Goal: Transaction & Acquisition: Purchase product/service

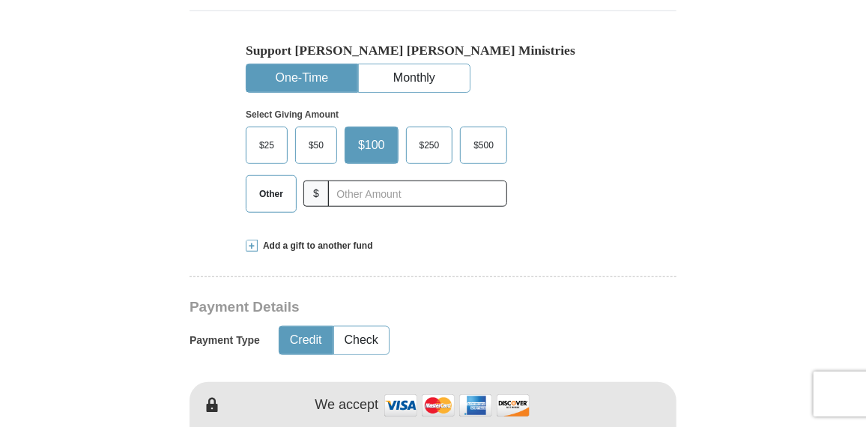
scroll to position [449, 0]
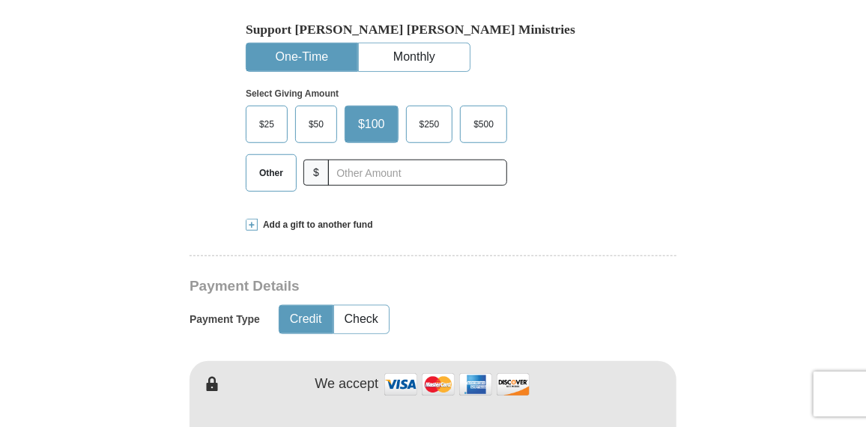
click at [270, 121] on span "$25" at bounding box center [267, 124] width 30 height 22
click at [0, 0] on input "$25" at bounding box center [0, 0] width 0 height 0
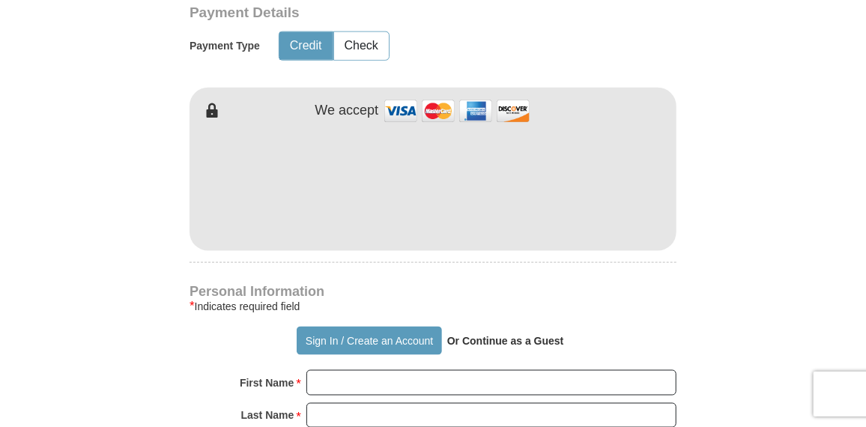
scroll to position [724, 0]
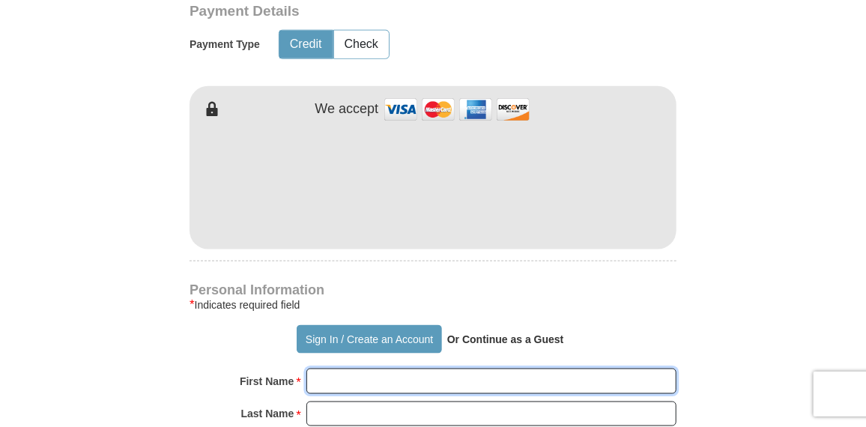
type input "Katy"
type input "[PERSON_NAME]"
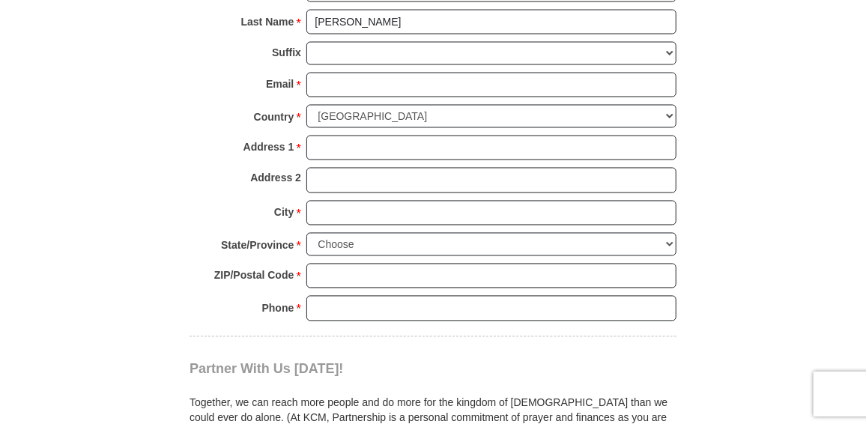
scroll to position [1124, 0]
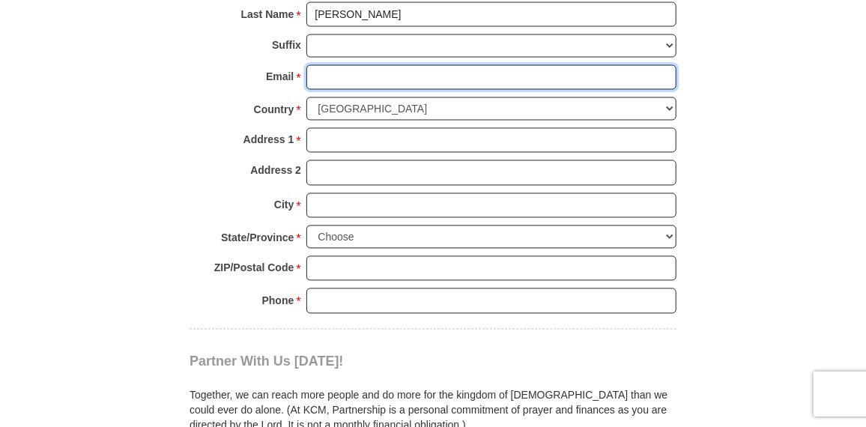
click at [355, 66] on input "Email *" at bounding box center [492, 77] width 370 height 25
type input "[EMAIL_ADDRESS][DOMAIN_NAME]"
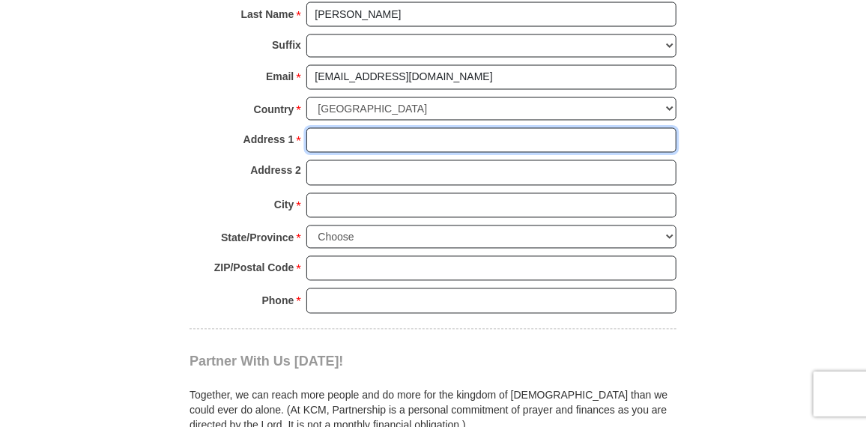
type input "[STREET_ADDRESS]"
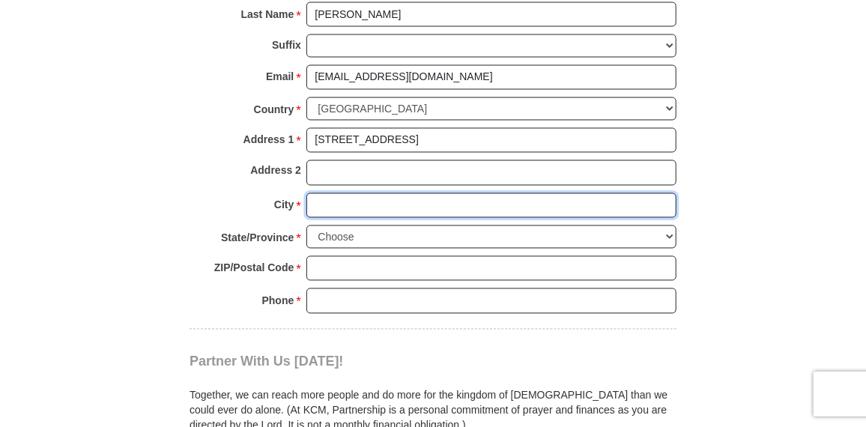
type input "Plano"
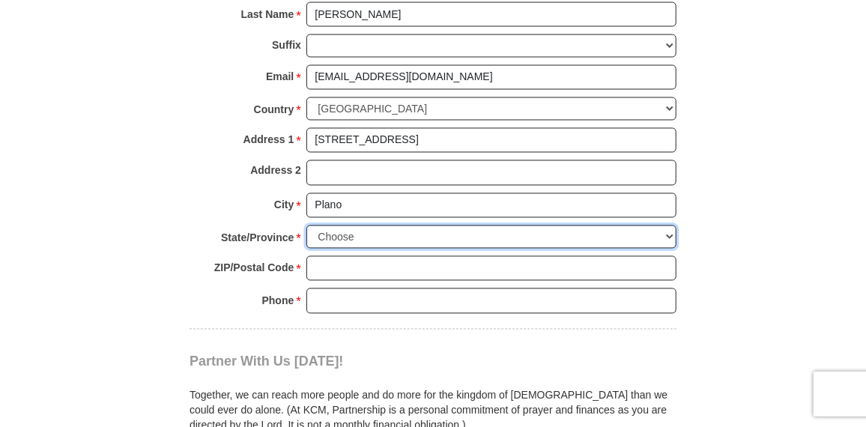
select select "[GEOGRAPHIC_DATA]"
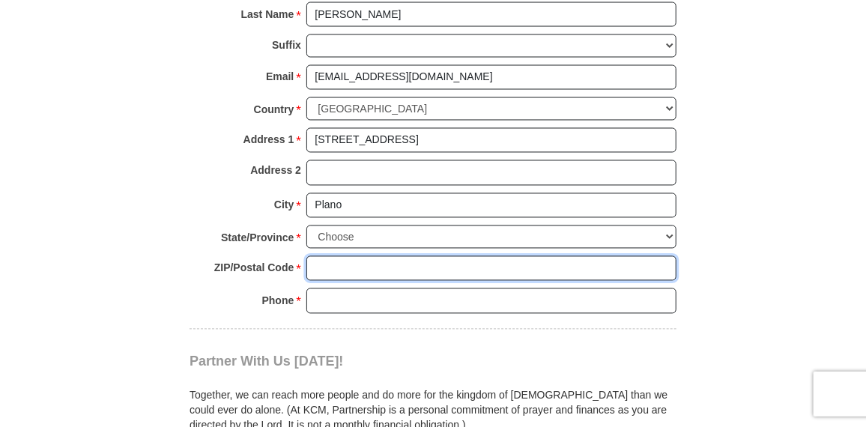
type input "75075"
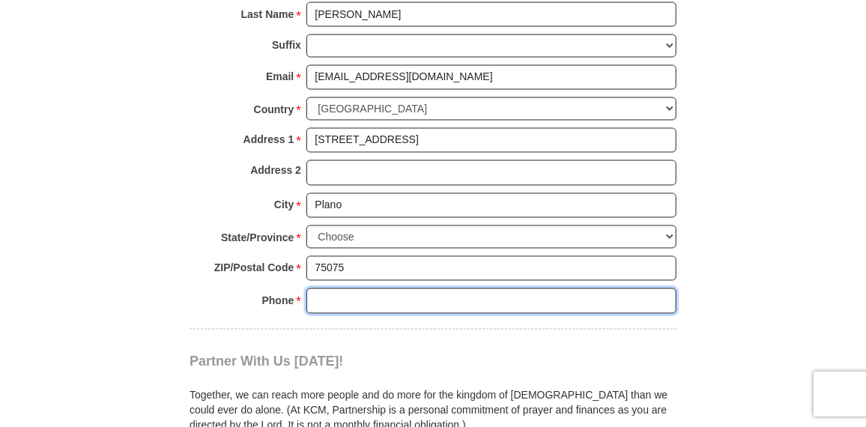
type input "4696156970"
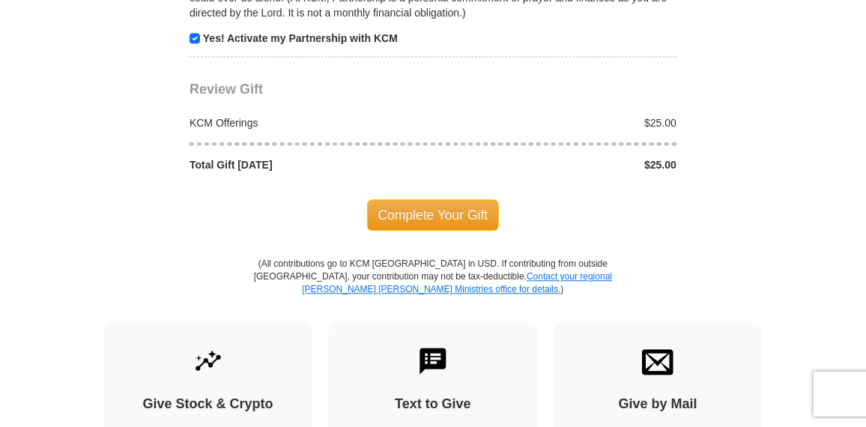
scroll to position [1548, 0]
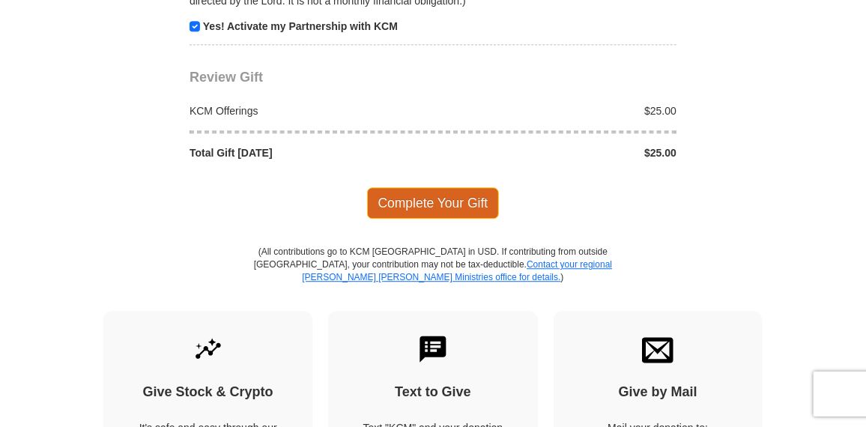
click at [441, 187] on span "Complete Your Gift" at bounding box center [433, 202] width 133 height 31
